Goal: Check status

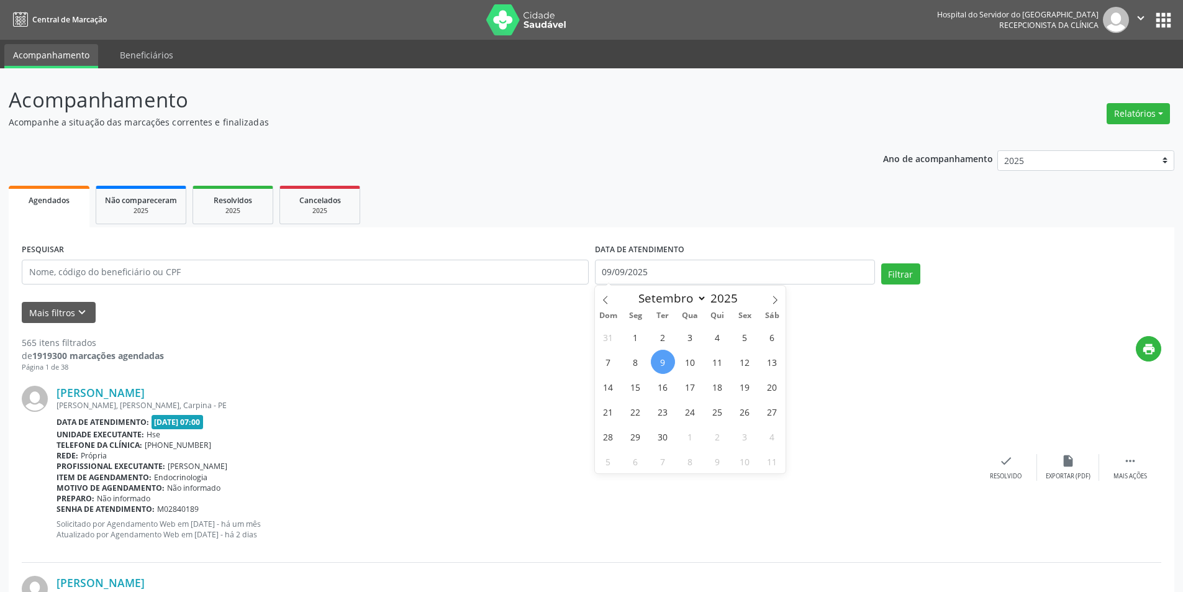
select select "8"
click at [680, 269] on input "09/09/2025" at bounding box center [735, 272] width 280 height 25
click at [252, 279] on input "text" at bounding box center [305, 272] width 567 height 25
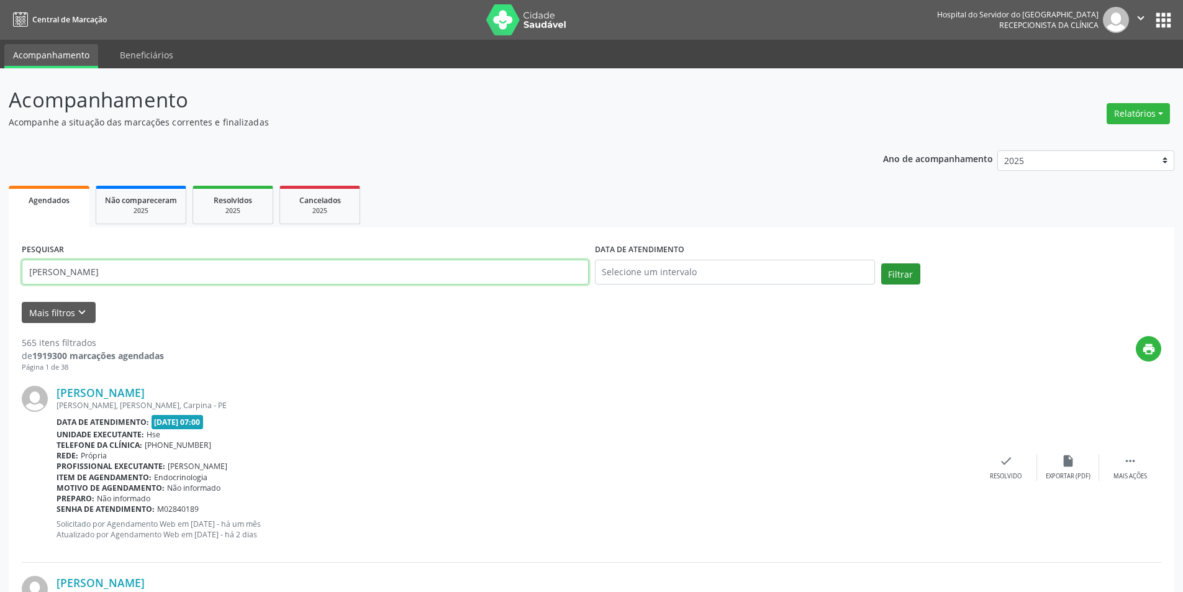
type input "[PERSON_NAME]"
click at [907, 269] on button "Filtrar" at bounding box center [900, 273] width 39 height 21
click at [101, 391] on link "[PERSON_NAME]" at bounding box center [101, 393] width 88 height 14
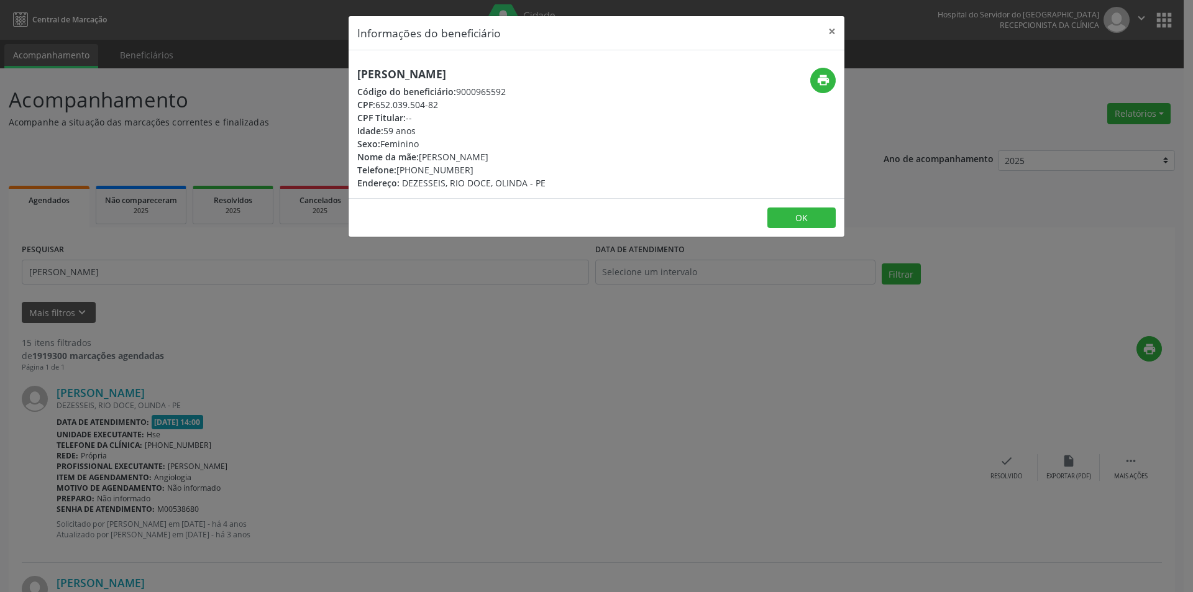
drag, startPoint x: 377, startPoint y: 102, endPoint x: 448, endPoint y: 105, distance: 70.9
click at [448, 105] on div "CPF: 652.039.504-82" at bounding box center [451, 104] width 188 height 13
copy div "652.039.504-82"
